Goal: Information Seeking & Learning: Learn about a topic

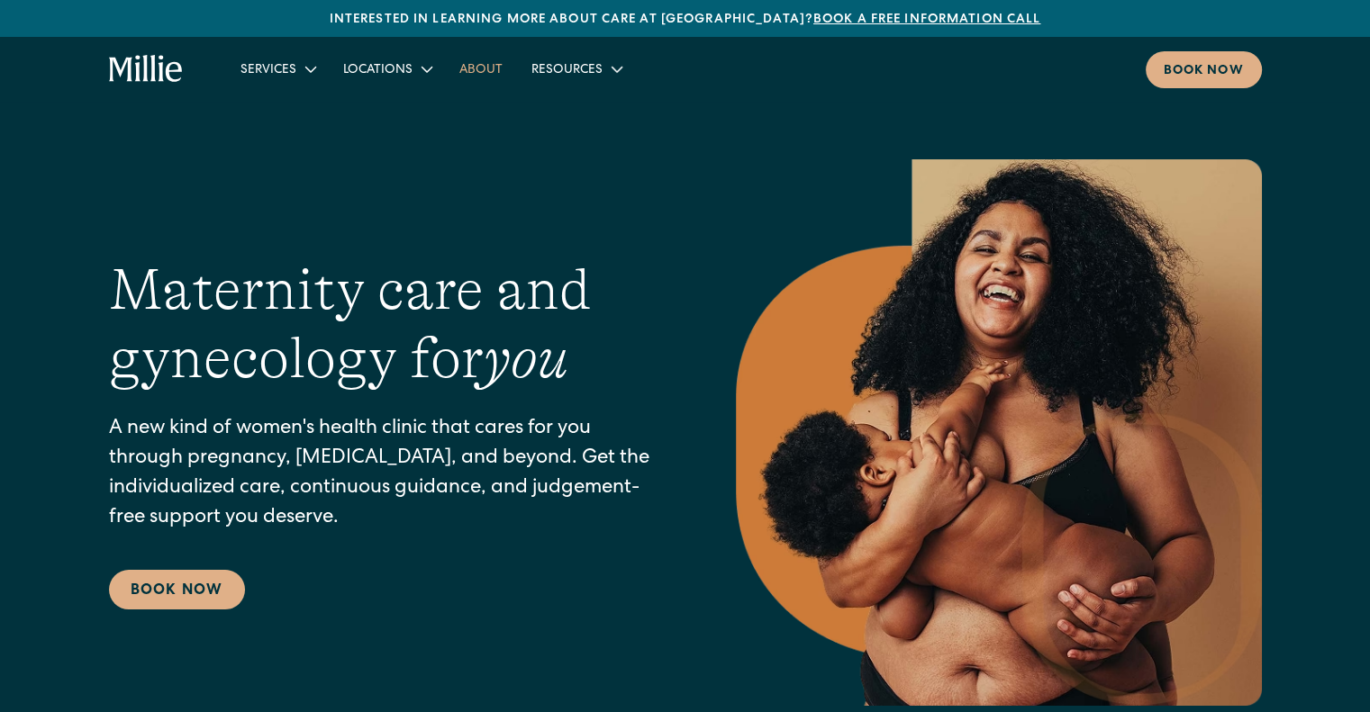
click at [465, 71] on link "About" at bounding box center [481, 69] width 72 height 30
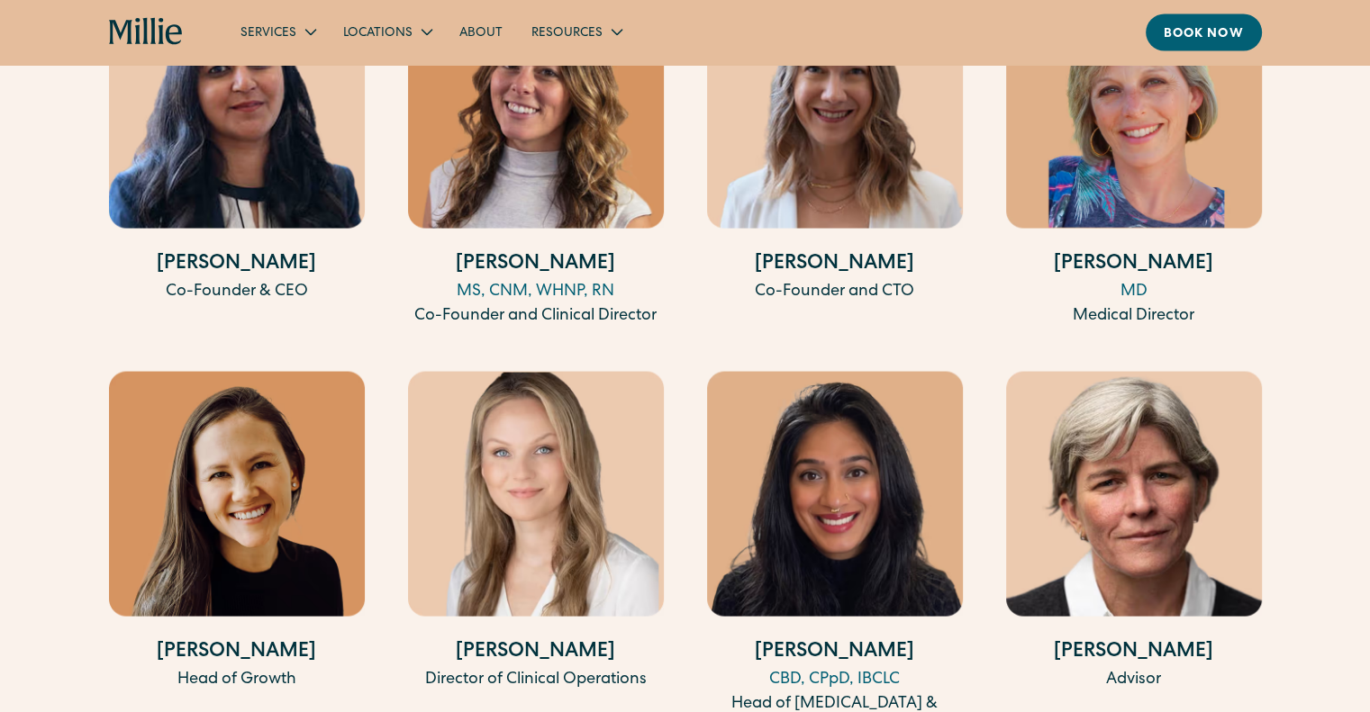
scroll to position [3675, 0]
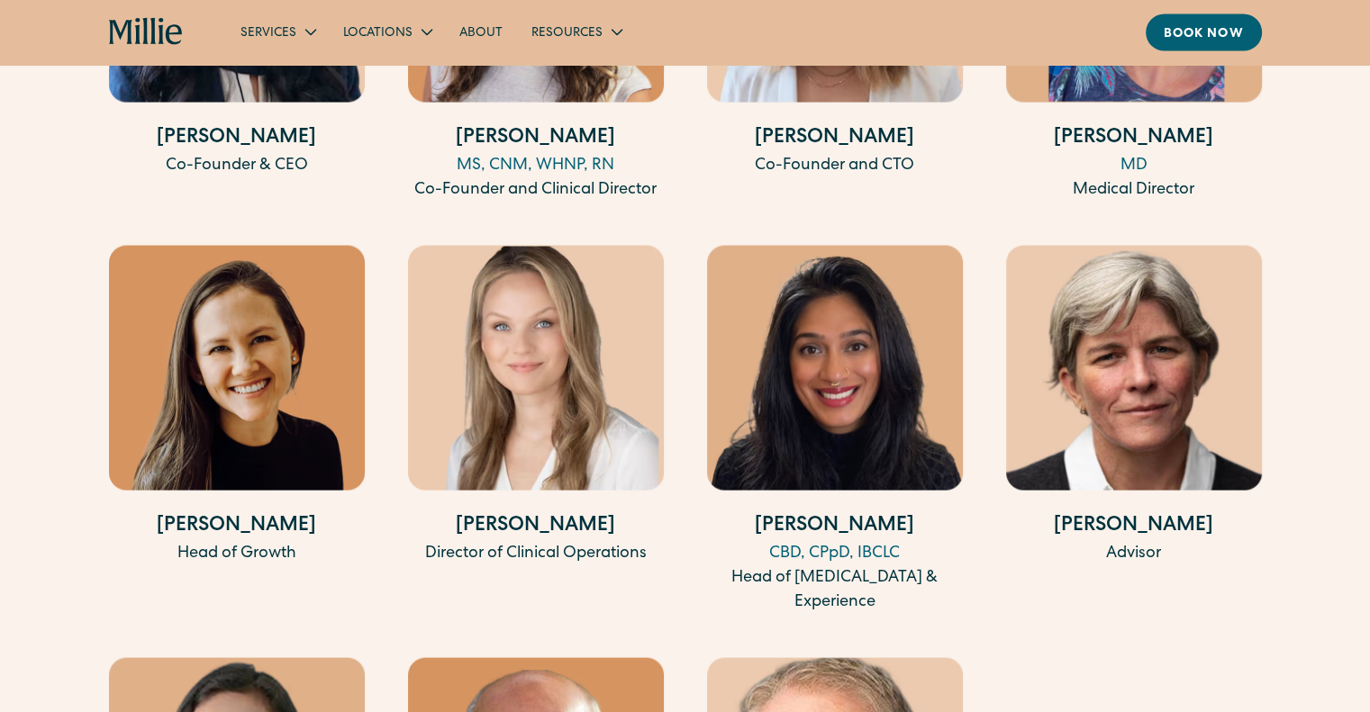
click at [218, 336] on img at bounding box center [237, 368] width 256 height 245
click at [239, 474] on div "[PERSON_NAME] Head of Growth" at bounding box center [237, 430] width 256 height 369
drag, startPoint x: 320, startPoint y: 511, endPoint x: 177, endPoint y: 492, distance: 143.6
click at [177, 513] on h4 "[PERSON_NAME]" at bounding box center [237, 528] width 256 height 30
copy h4 "[PERSON_NAME]"
